Goal: Task Accomplishment & Management: Use online tool/utility

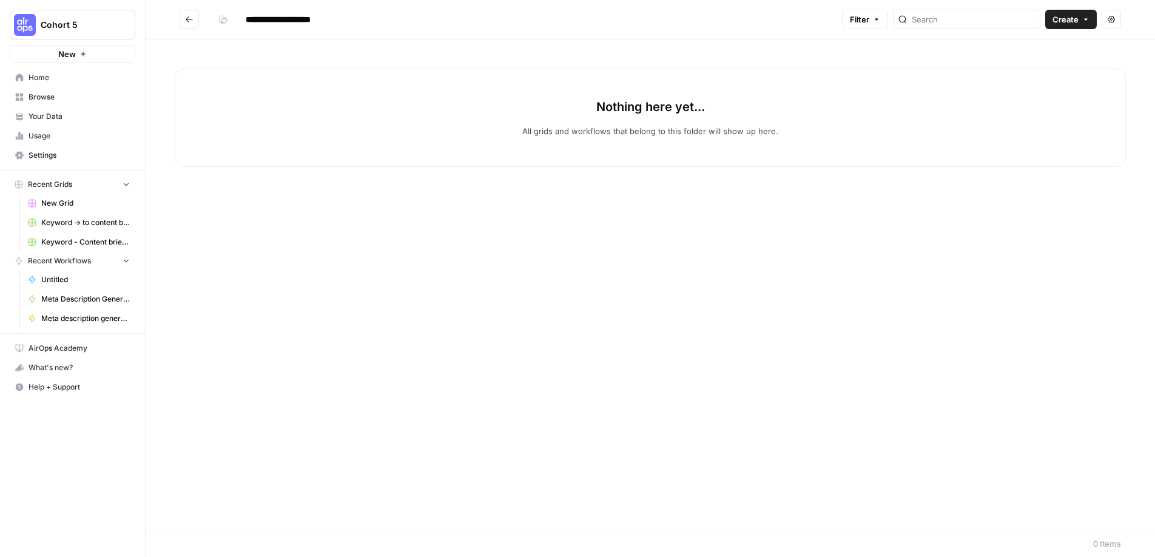
click at [1025, 53] on div "Nothing here yet... All grids and workflows that belong to this folder will sho…" at bounding box center [650, 284] width 1009 height 490
click at [82, 260] on span "Recent Workflows" at bounding box center [59, 260] width 63 height 11
click at [72, 275] on span "Untitled" at bounding box center [85, 279] width 89 height 11
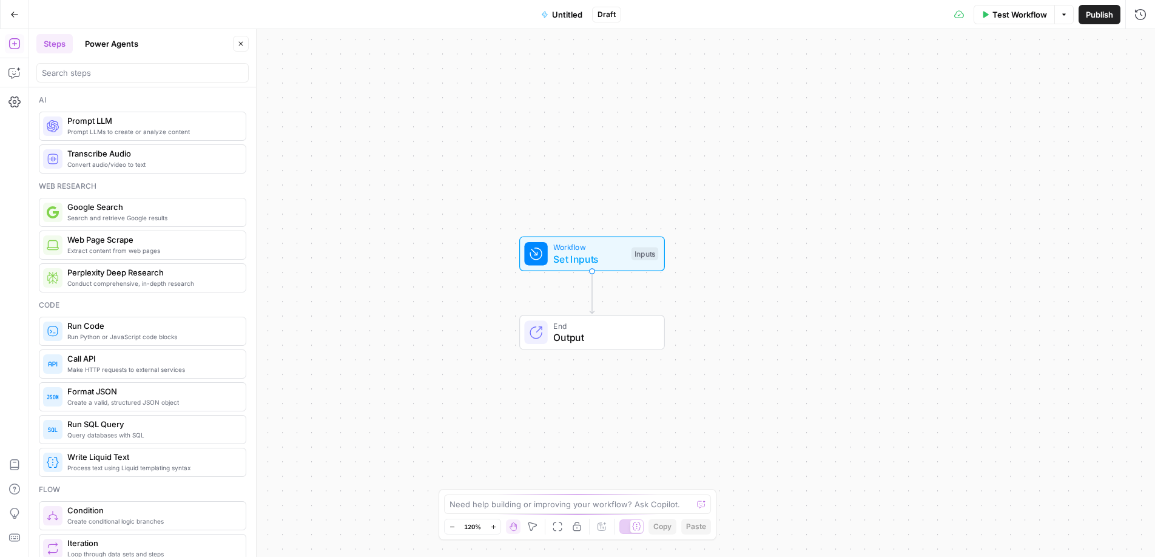
click at [125, 42] on button "Power Agents" at bounding box center [112, 43] width 68 height 19
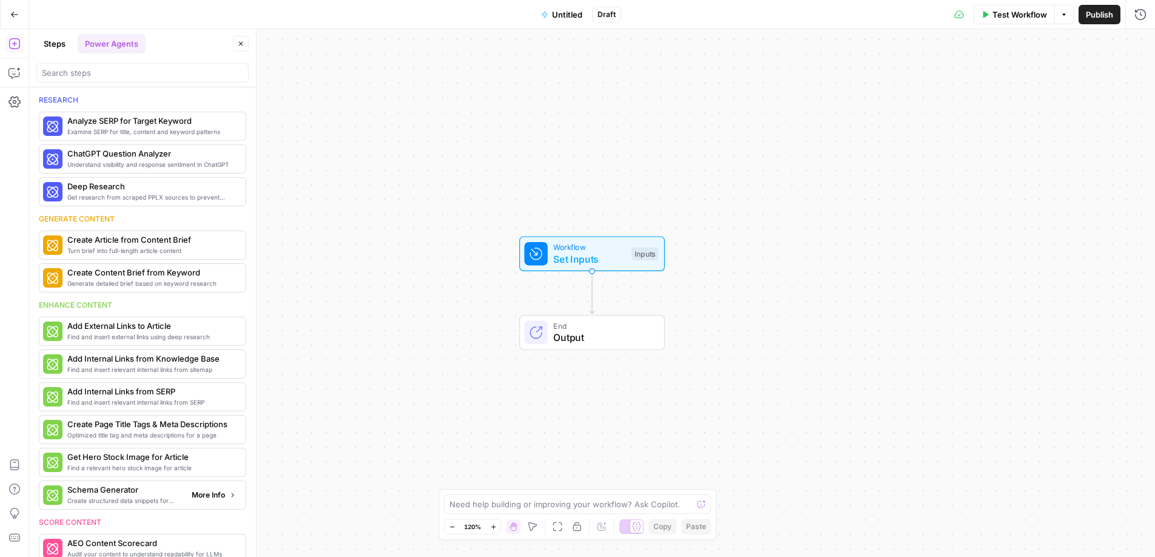
click at [149, 500] on span "Create structured data snippets for both page content and images" at bounding box center [124, 501] width 115 height 10
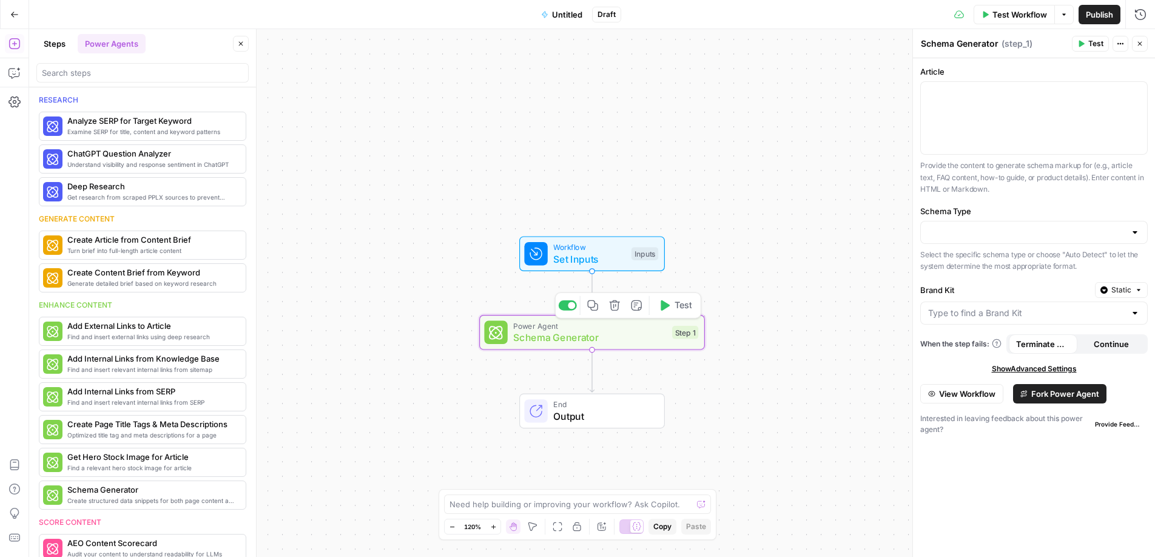
click at [676, 339] on div "Power Agent Schema Generator Step 1 Copy step Delete step Add Note Test" at bounding box center [591, 332] width 214 height 25
click at [561, 340] on span "Schema Generator" at bounding box center [589, 337] width 153 height 15
click at [991, 229] on input "Schema Type" at bounding box center [1026, 232] width 197 height 12
click at [966, 266] on span "Article" at bounding box center [1032, 263] width 202 height 12
type input "Article"
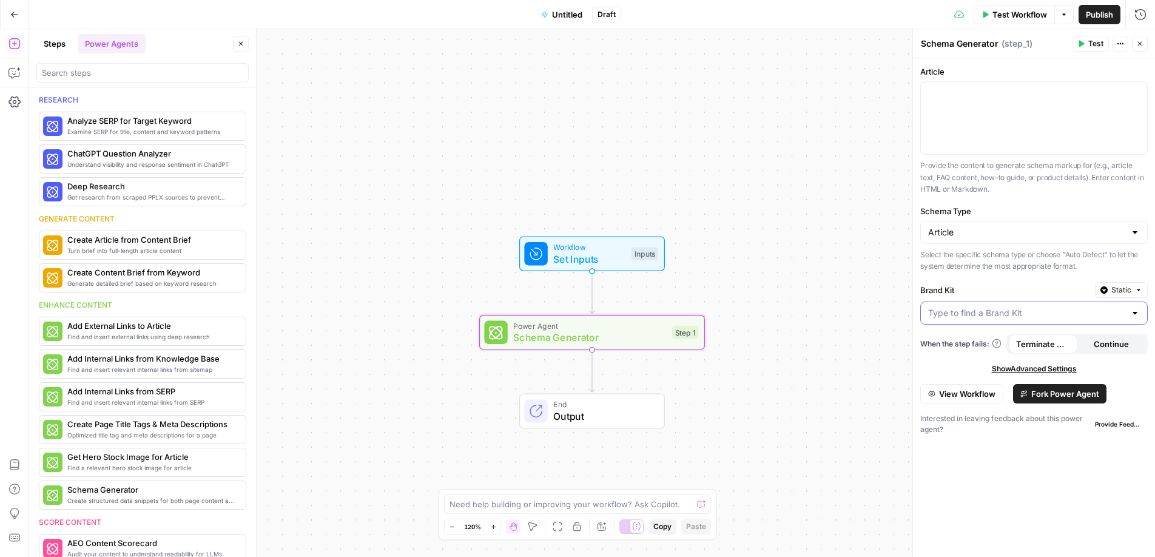
click at [994, 314] on input "Brand Kit" at bounding box center [1026, 313] width 197 height 12
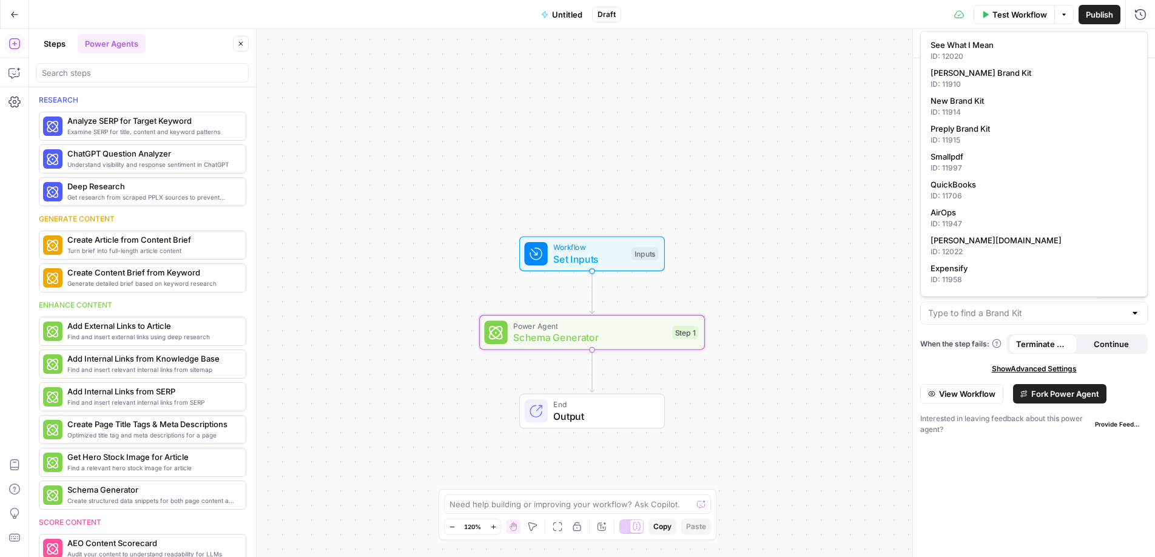
click at [903, 312] on div "Workflow Set Inputs Inputs Power Agent Schema Generator Step 1 End Output" at bounding box center [592, 293] width 1126 height 528
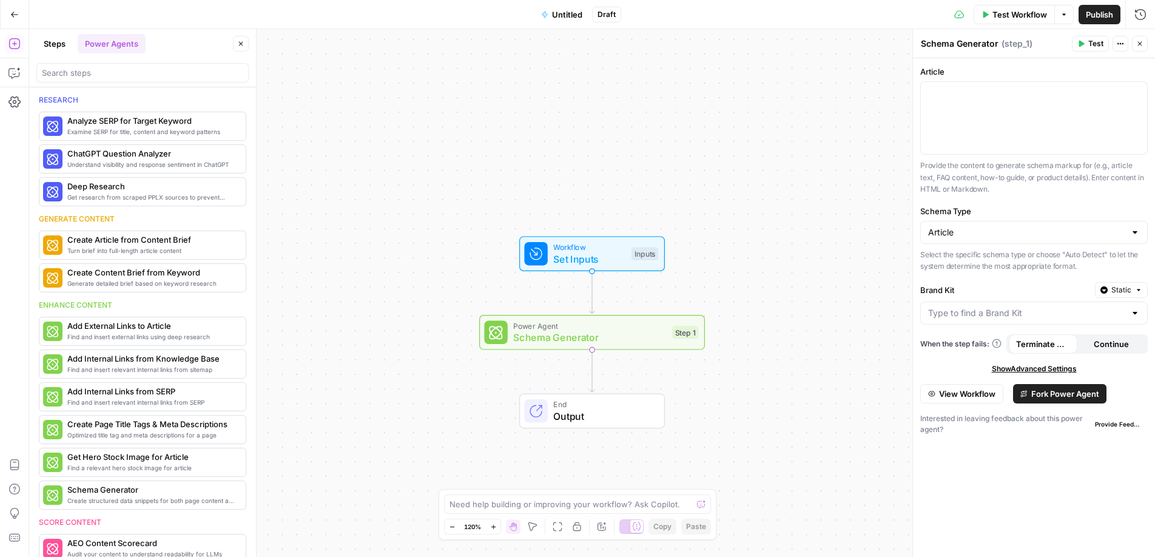
click at [972, 397] on span "View Workflow" at bounding box center [967, 394] width 56 height 12
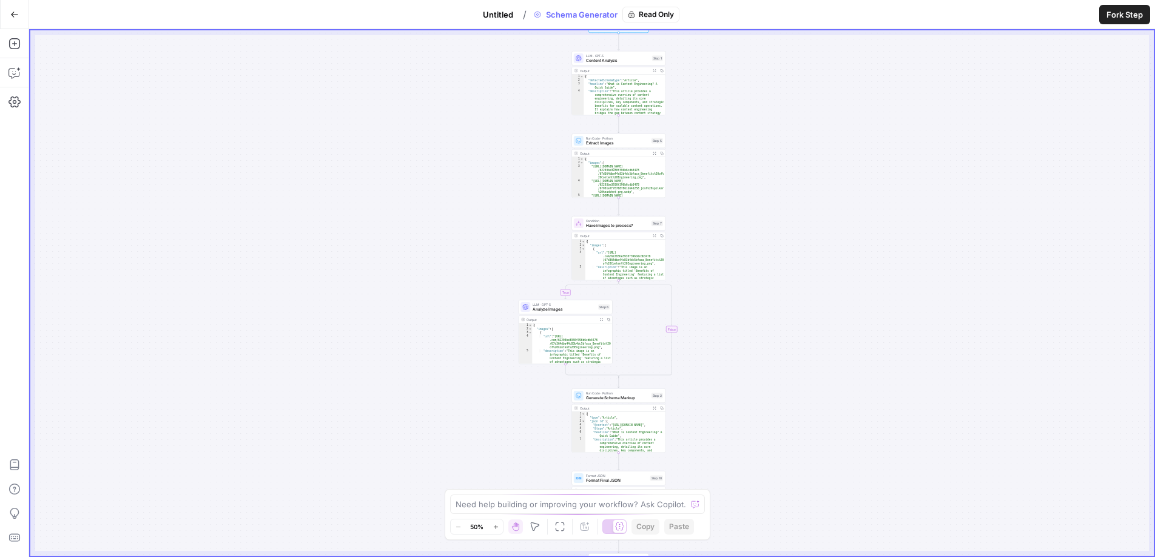
click at [11, 17] on icon "button" at bounding box center [14, 14] width 8 height 8
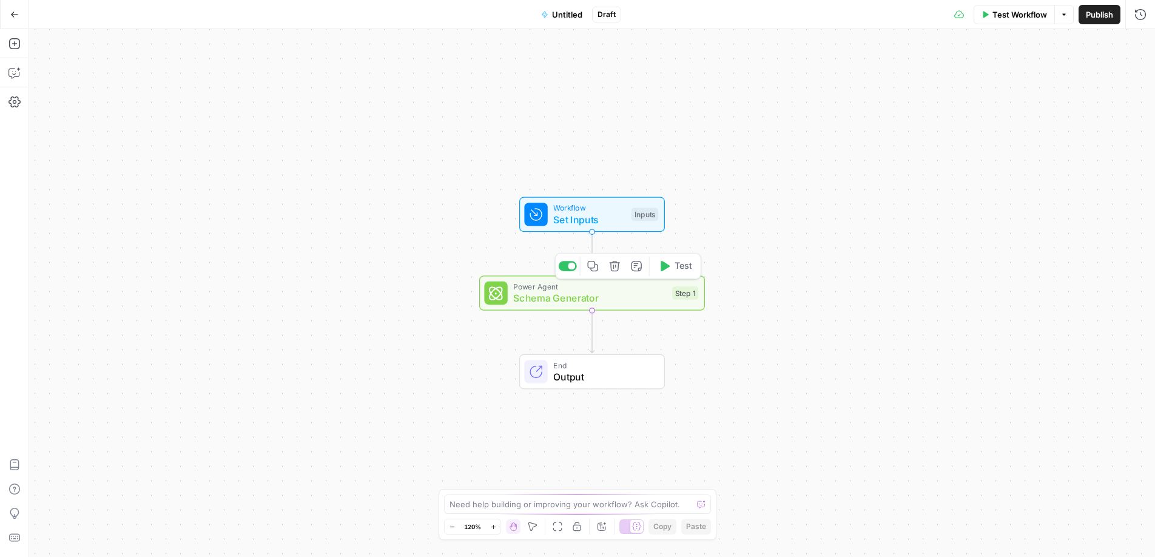
click at [615, 298] on span "Schema Generator" at bounding box center [589, 298] width 153 height 15
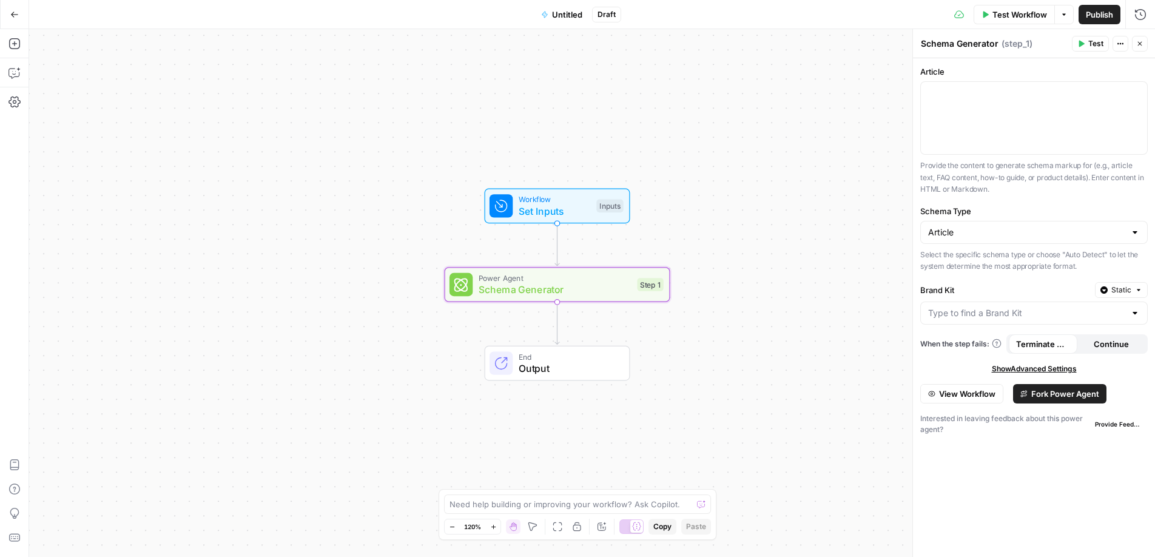
click at [15, 16] on icon "button" at bounding box center [14, 14] width 8 height 8
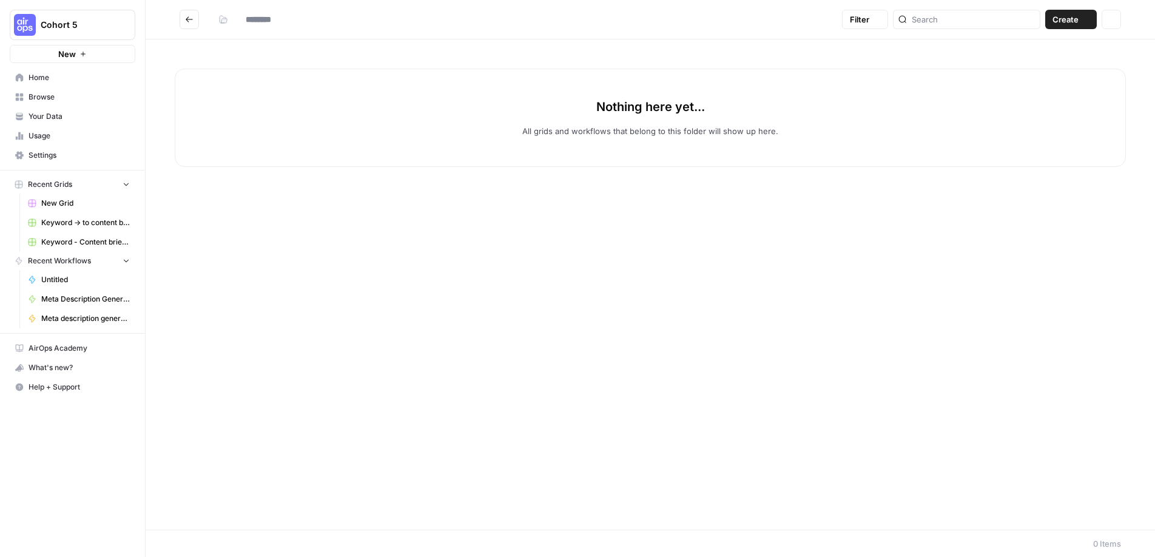
type input "**********"
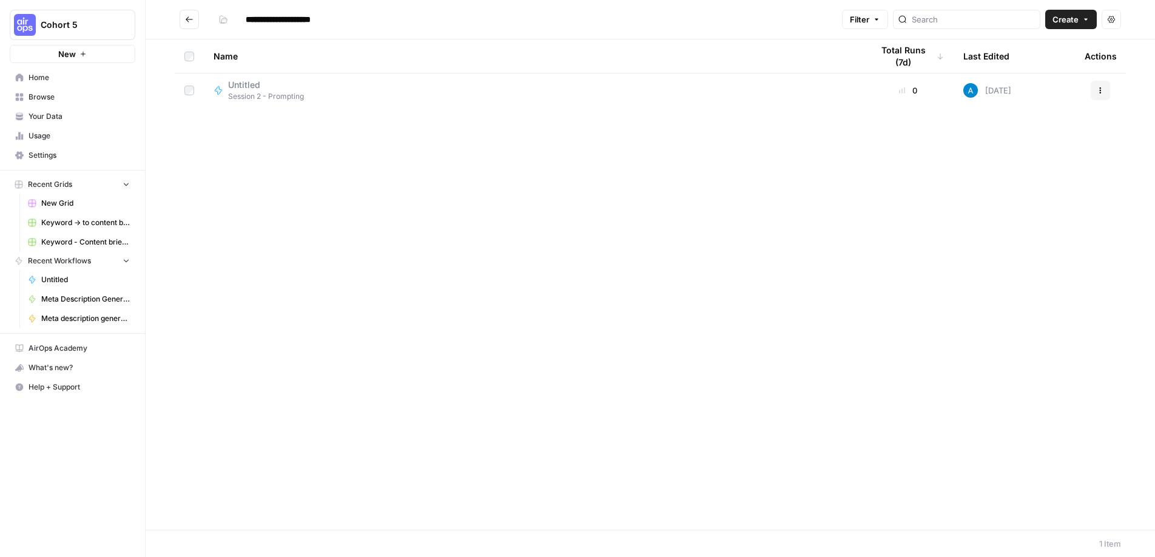
click at [44, 76] on span "Home" at bounding box center [79, 77] width 101 height 11
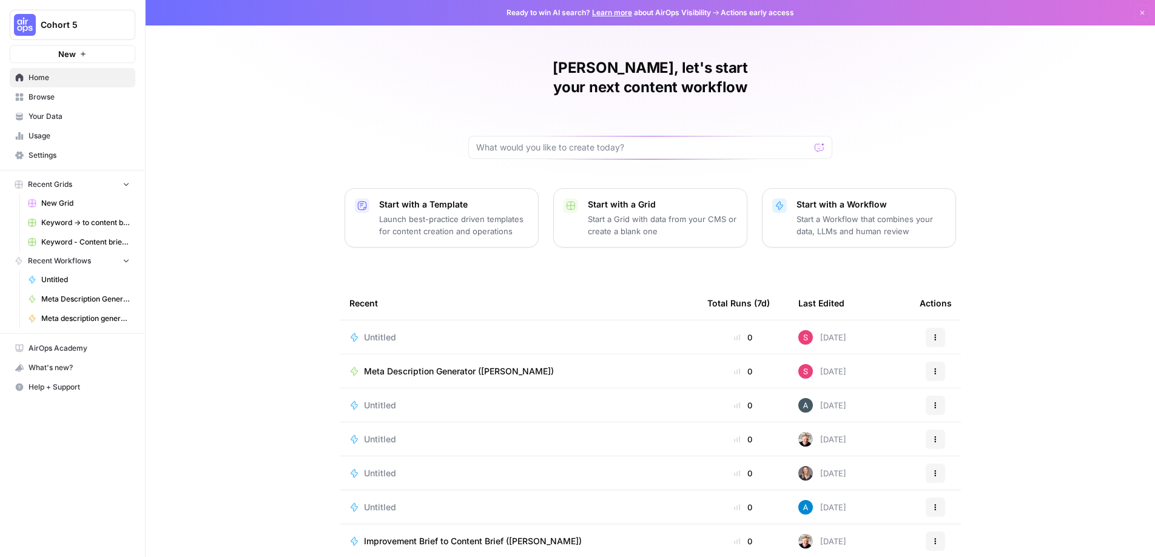
click at [41, 99] on span "Browse" at bounding box center [79, 97] width 101 height 11
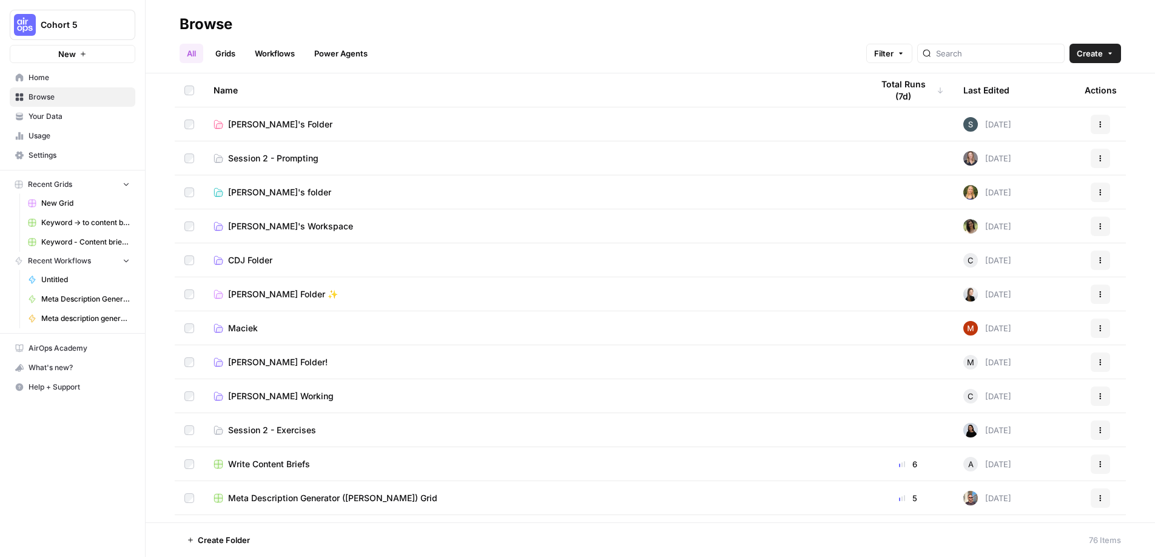
click at [263, 161] on span "Session 2 - Prompting" at bounding box center [273, 158] width 90 height 12
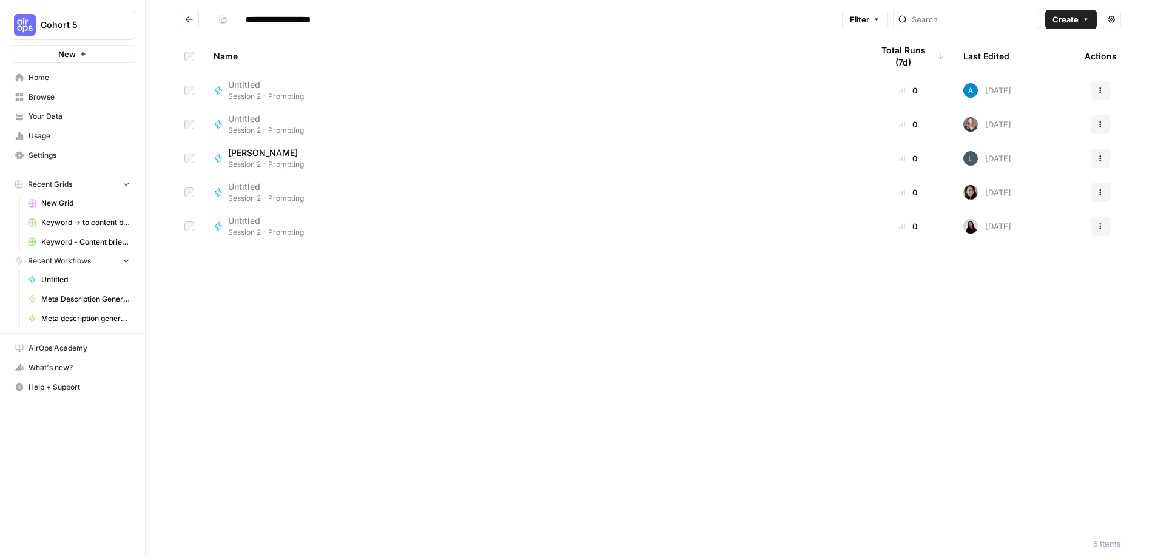
click at [1068, 21] on span "Create" at bounding box center [1065, 19] width 26 height 12
click at [1036, 65] on span "Workflow" at bounding box center [1048, 65] width 68 height 12
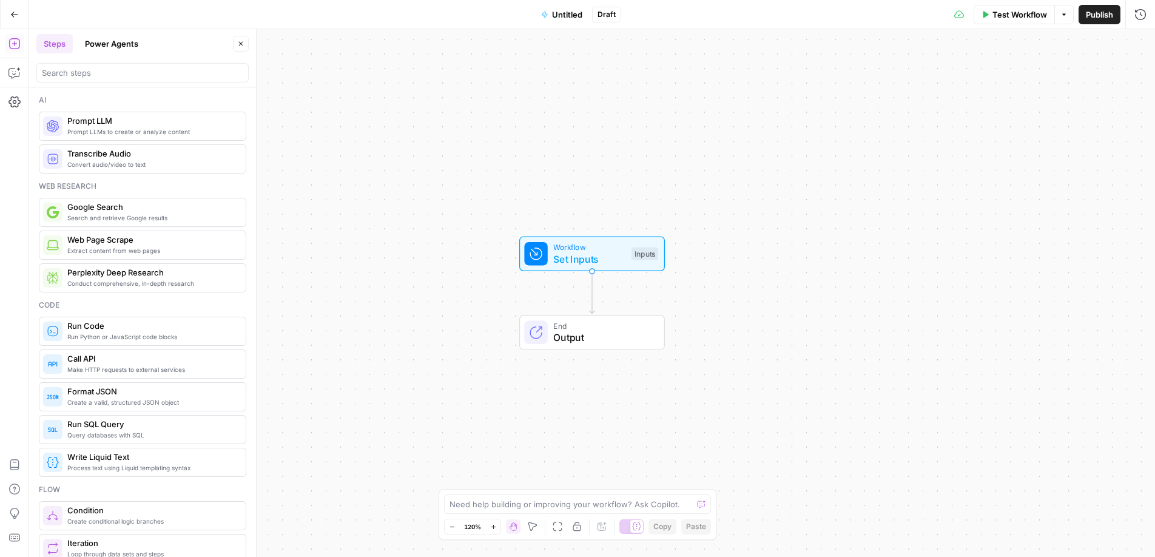
click at [618, 252] on span "Set Inputs" at bounding box center [589, 259] width 72 height 15
click at [983, 84] on button "Add Field" at bounding box center [1024, 82] width 202 height 19
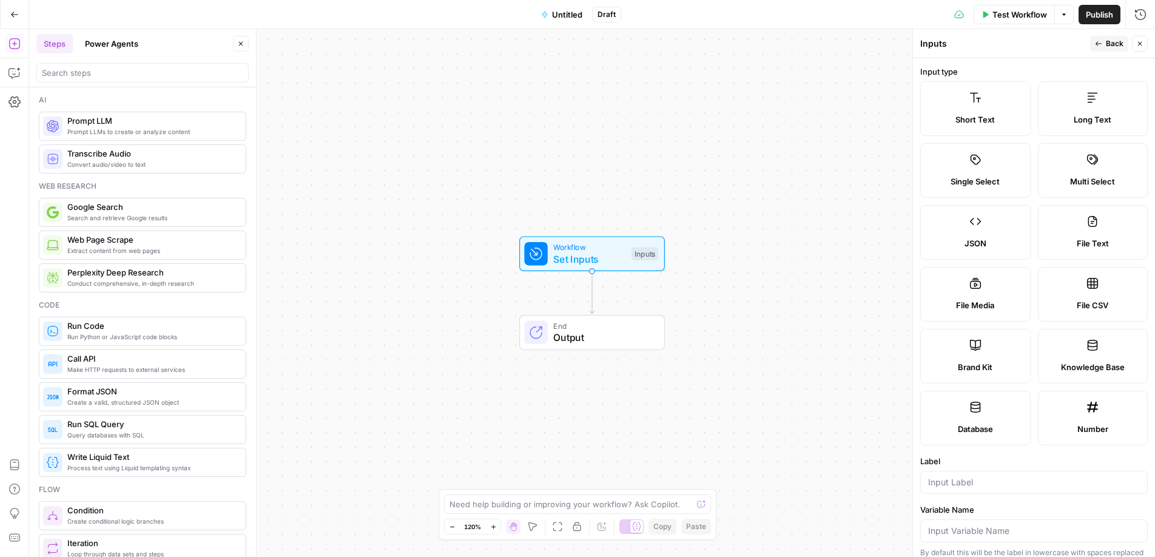
click at [969, 346] on icon at bounding box center [975, 345] width 12 height 12
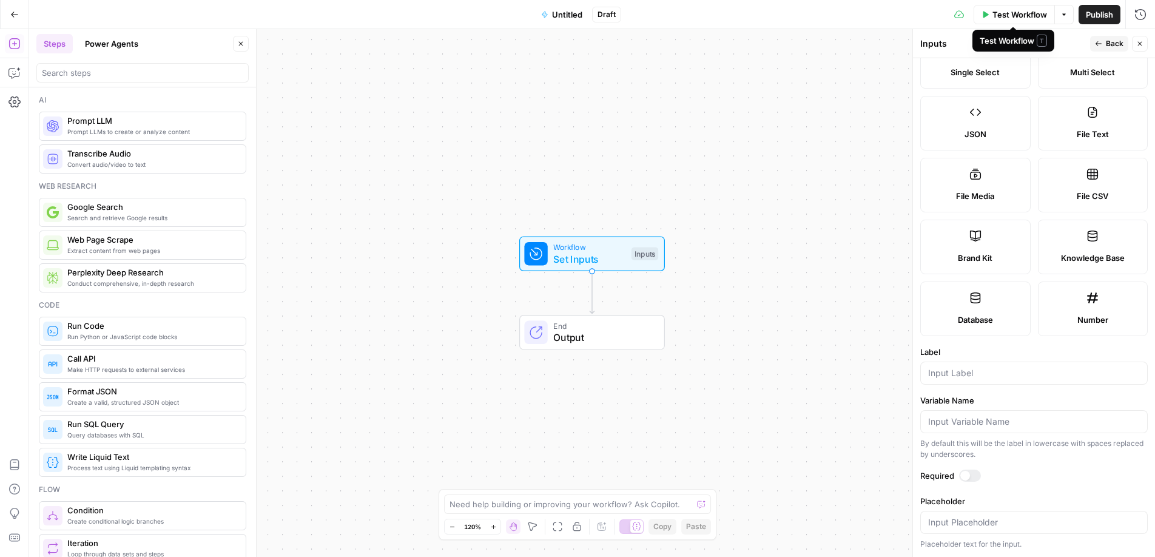
click at [1027, 18] on span "Test Workflow" at bounding box center [1019, 14] width 55 height 12
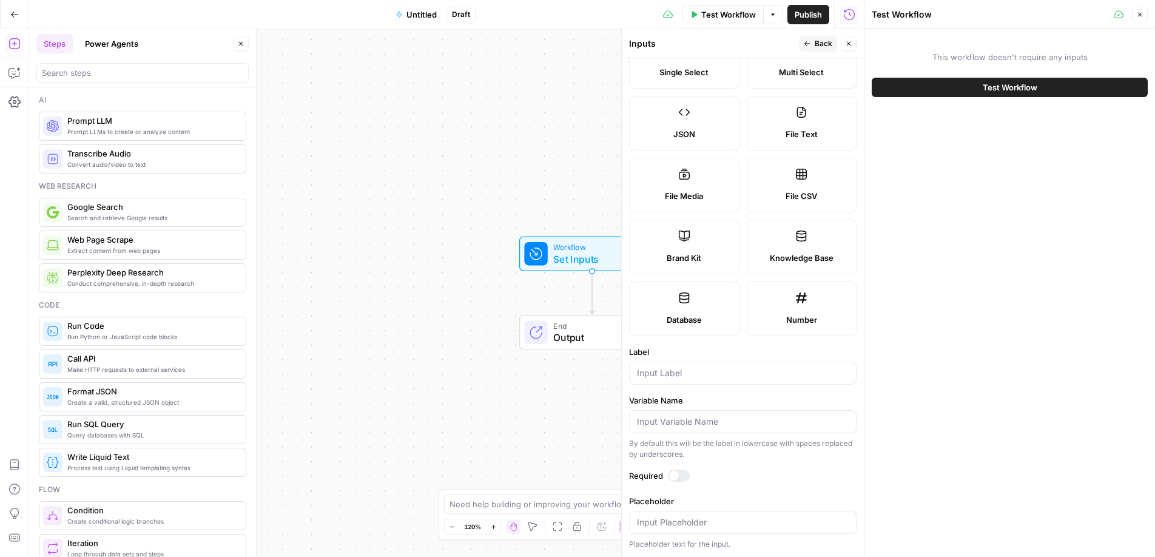
click at [704, 241] on label "Brand Kit" at bounding box center [684, 247] width 110 height 55
click at [1143, 17] on button "Close" at bounding box center [1140, 15] width 16 height 16
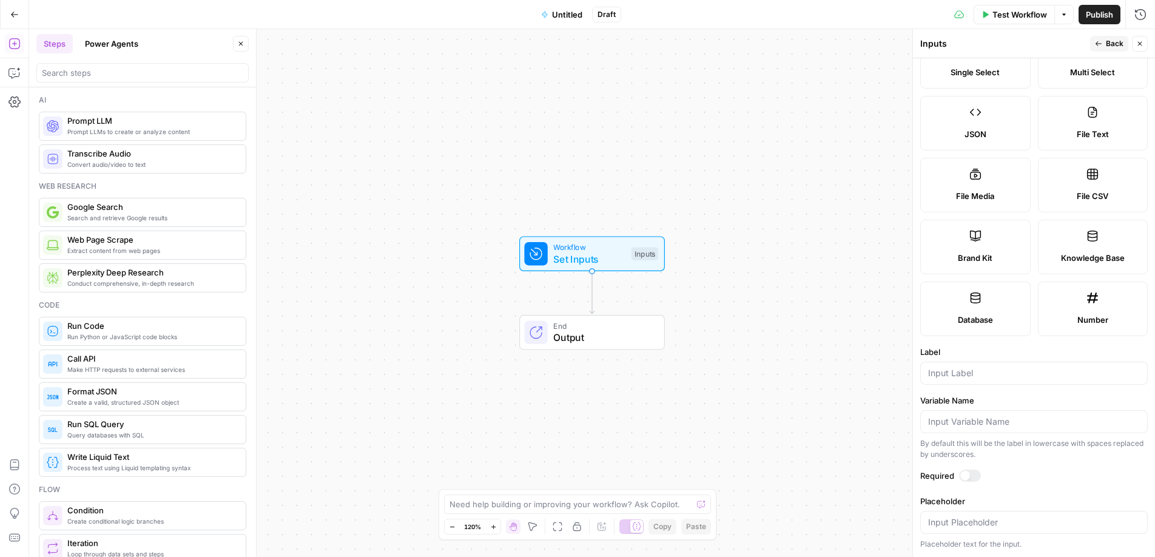
click at [967, 255] on span "Brand Kit" at bounding box center [975, 258] width 35 height 12
click at [1143, 45] on button "Close" at bounding box center [1140, 44] width 16 height 16
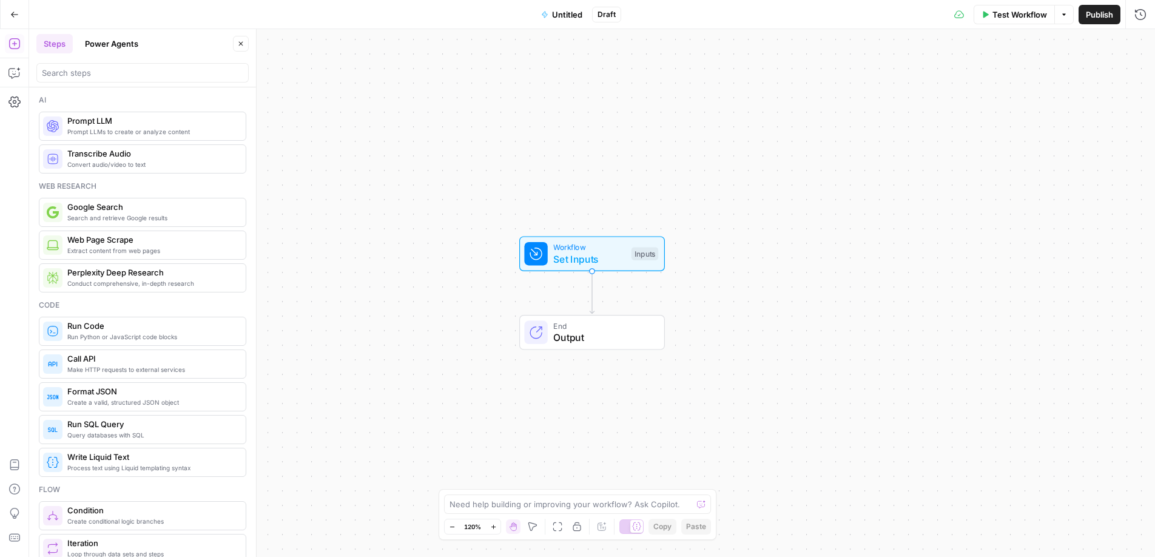
click at [613, 257] on span "Set Inputs" at bounding box center [589, 259] width 72 height 15
click at [1023, 16] on span "Test Workflow" at bounding box center [1019, 14] width 55 height 12
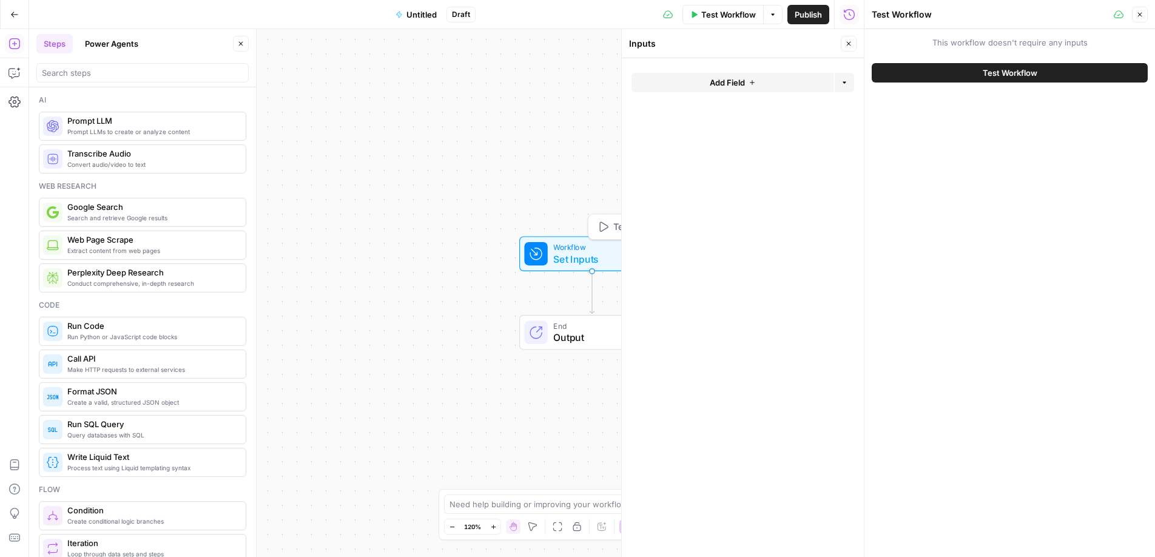
click at [594, 247] on span "Workflow" at bounding box center [589, 247] width 72 height 12
click at [484, 243] on div "Workflow Set Inputs Inputs" at bounding box center [592, 253] width 226 height 35
click at [1136, 14] on icon "button" at bounding box center [1139, 14] width 7 height 7
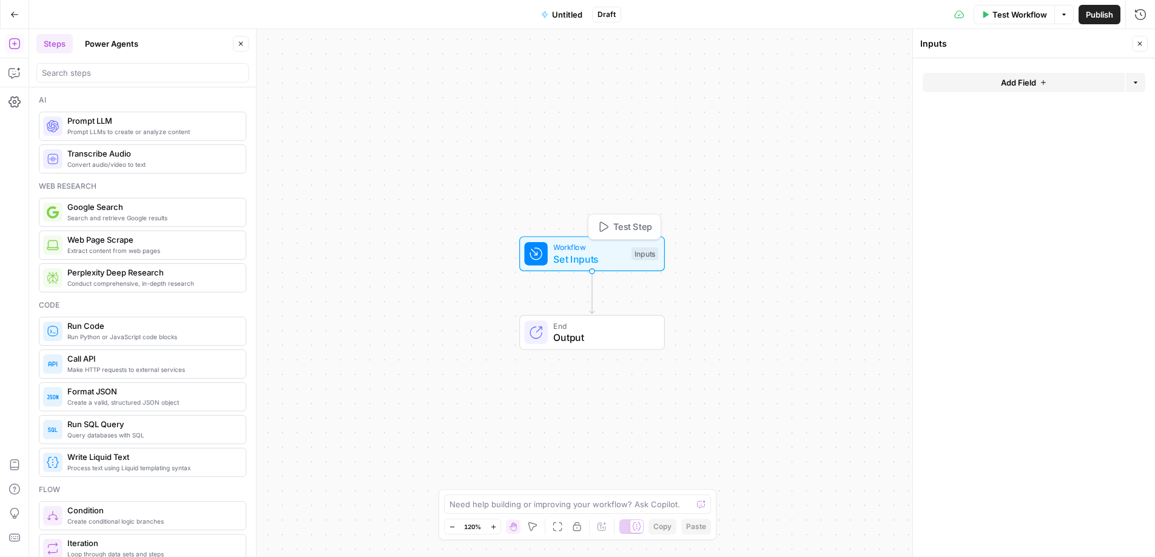
click at [607, 260] on span "Set Inputs" at bounding box center [589, 259] width 72 height 15
click at [644, 258] on div "Inputs" at bounding box center [644, 253] width 27 height 13
click at [631, 231] on span "Test Step" at bounding box center [631, 227] width 39 height 13
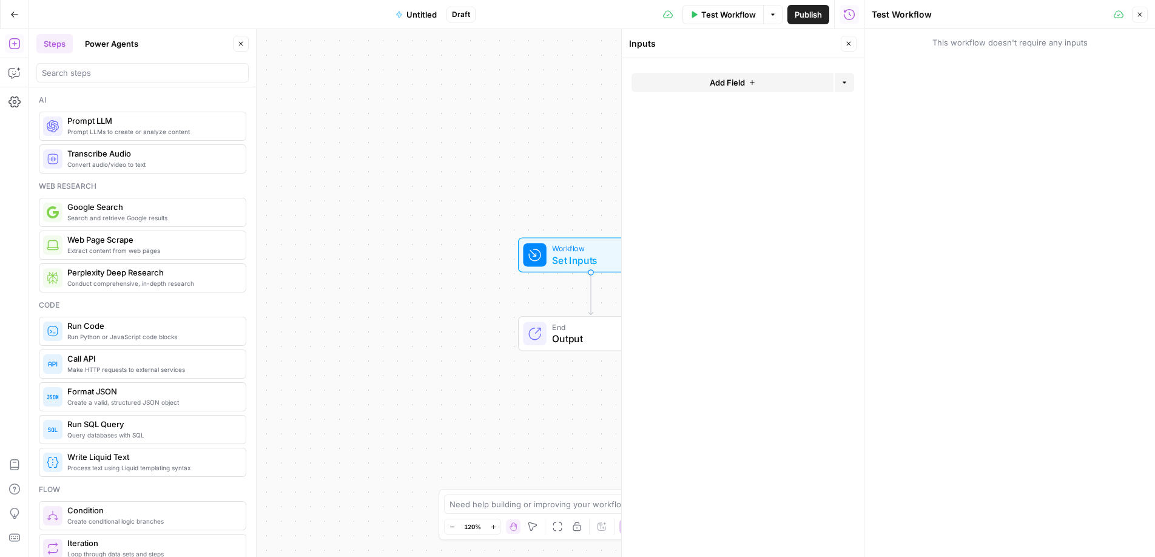
click at [759, 86] on button "Add Field" at bounding box center [732, 82] width 202 height 19
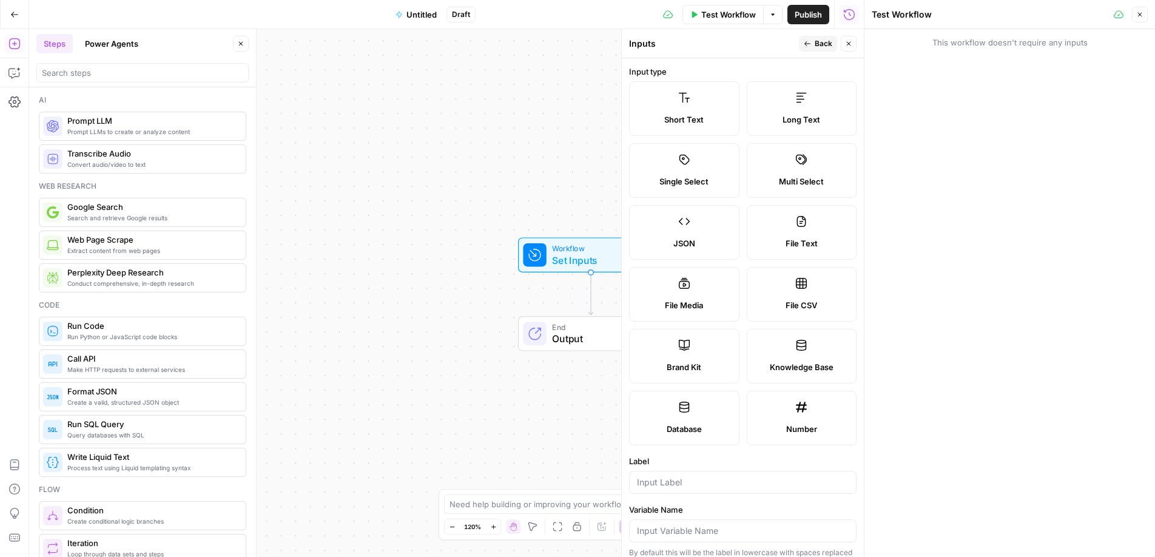
click at [696, 345] on label "Brand Kit" at bounding box center [684, 356] width 110 height 55
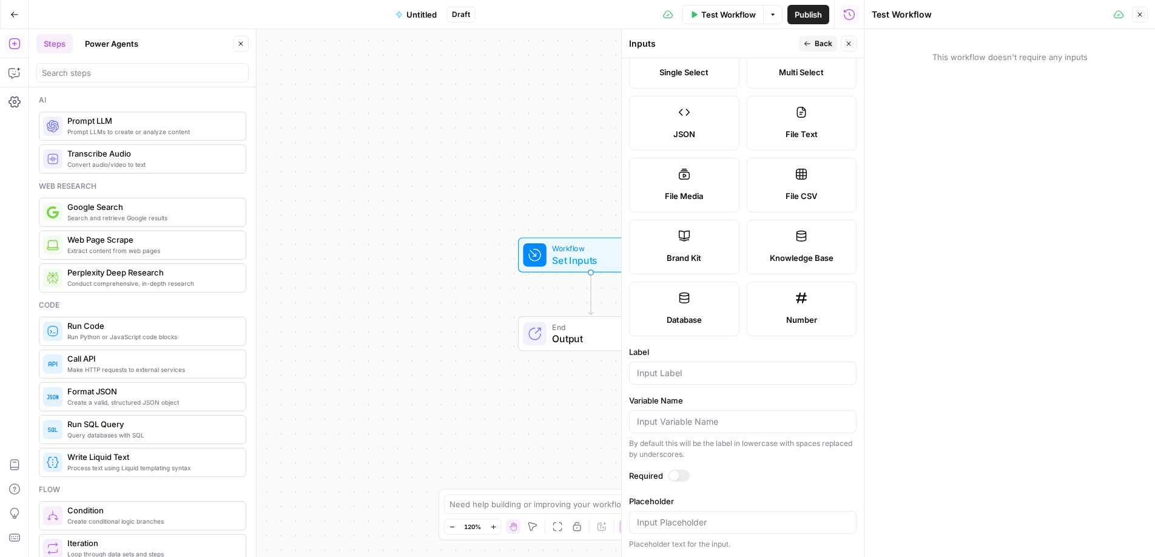
click at [673, 476] on div at bounding box center [674, 476] width 10 height 10
click at [679, 375] on input "Label" at bounding box center [743, 373] width 212 height 12
type input "???"
click at [1136, 64] on div at bounding box center [1135, 64] width 10 height 12
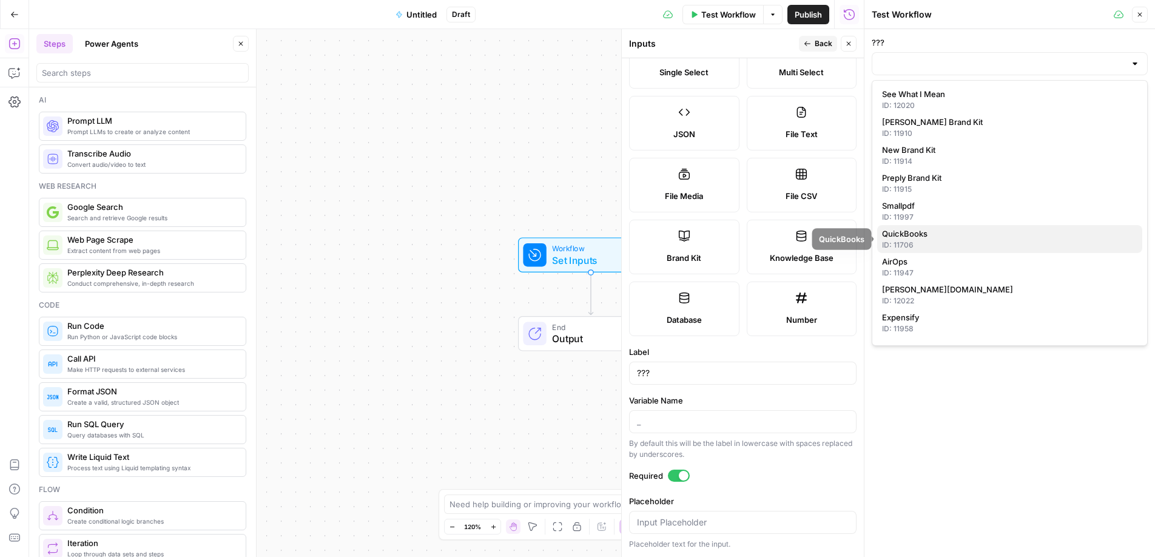
click at [959, 240] on div "ID: 11706" at bounding box center [1009, 245] width 255 height 11
type input "QuickBooks"
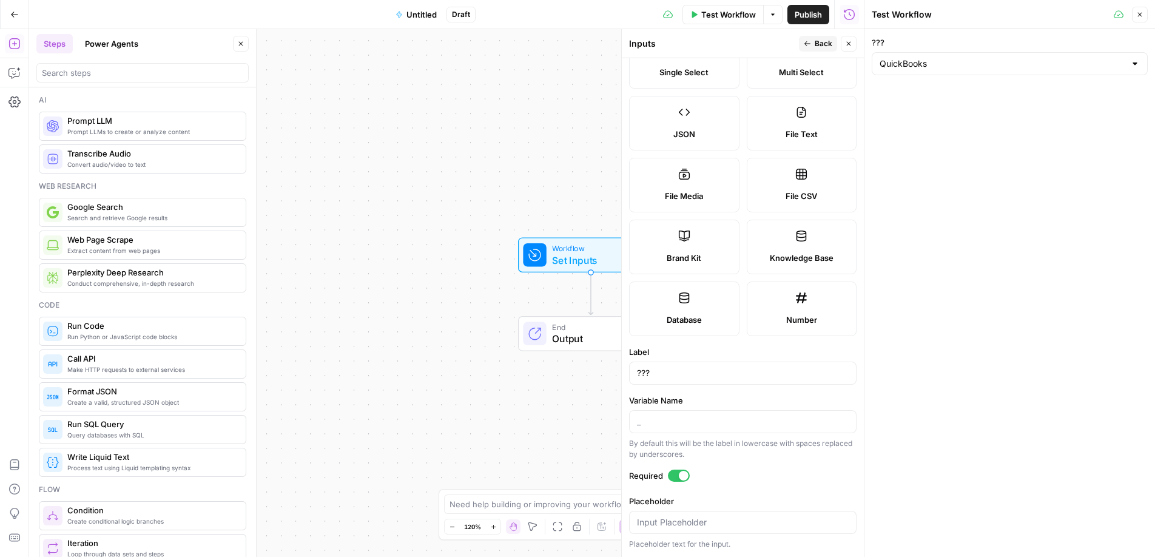
click at [543, 106] on div "Workflow Set Inputs Inputs End Output" at bounding box center [446, 293] width 835 height 528
click at [1141, 18] on icon "button" at bounding box center [1139, 14] width 7 height 7
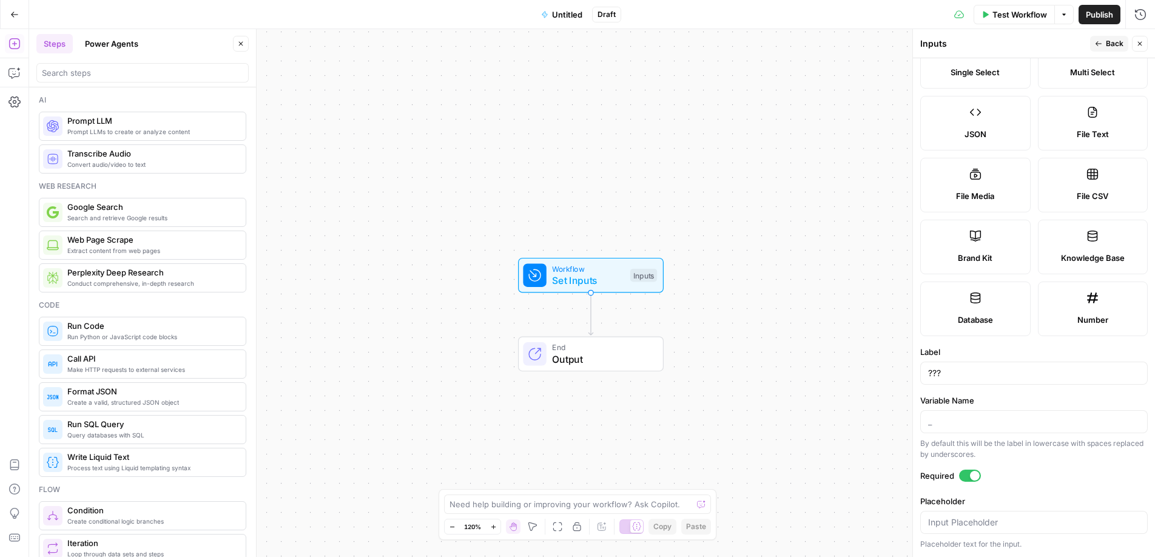
click at [186, 129] on span "Prompt LLMs to create or analyze content" at bounding box center [151, 132] width 169 height 10
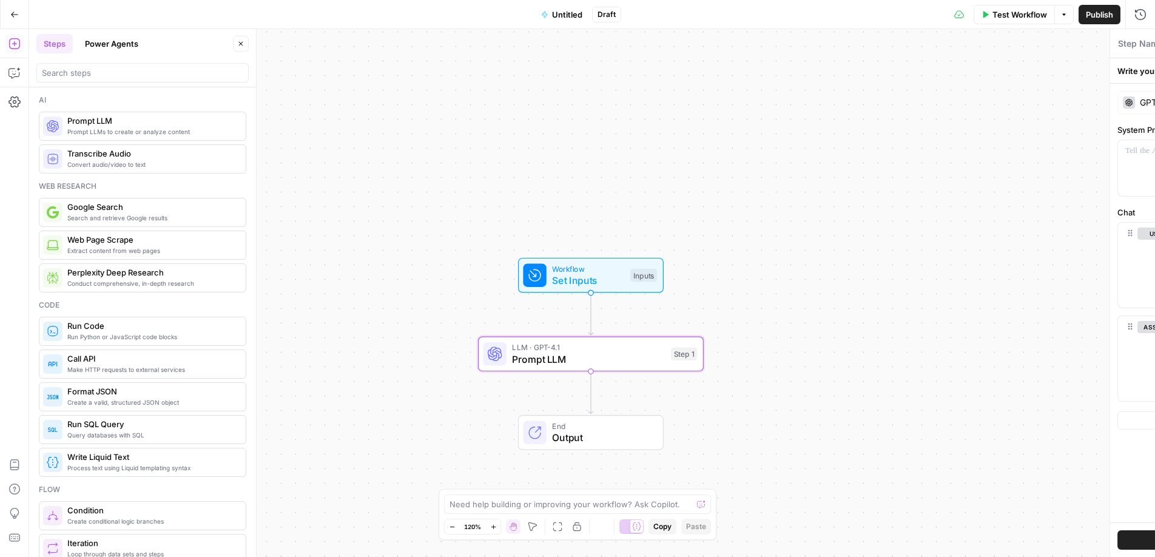
type textarea "Prompt LLM"
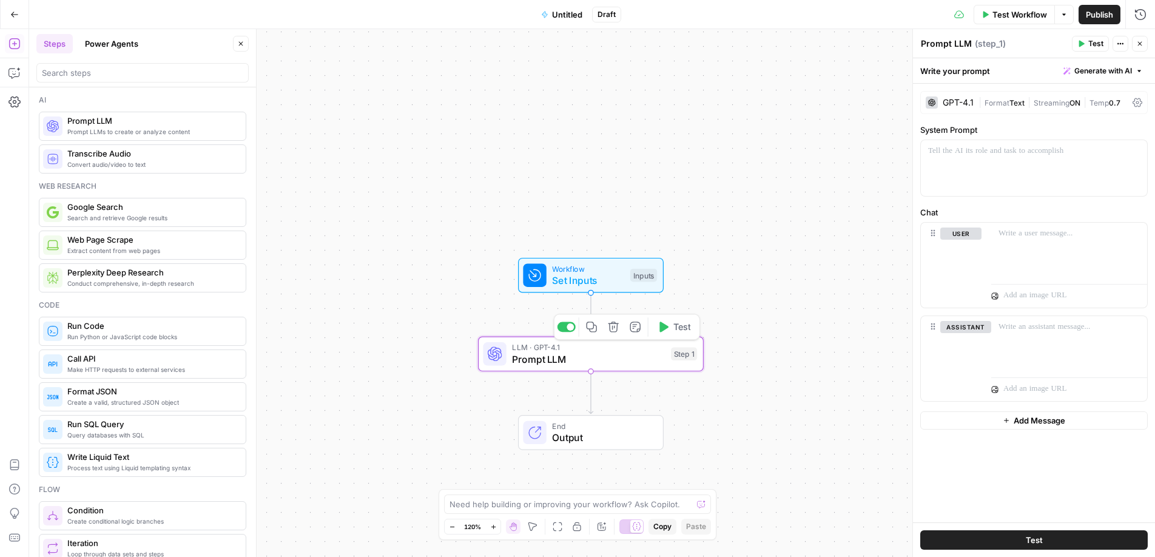
click at [598, 359] on span "Prompt LLM" at bounding box center [588, 359] width 153 height 15
click at [968, 173] on div at bounding box center [1034, 168] width 226 height 56
